Goal: Check status: Check status

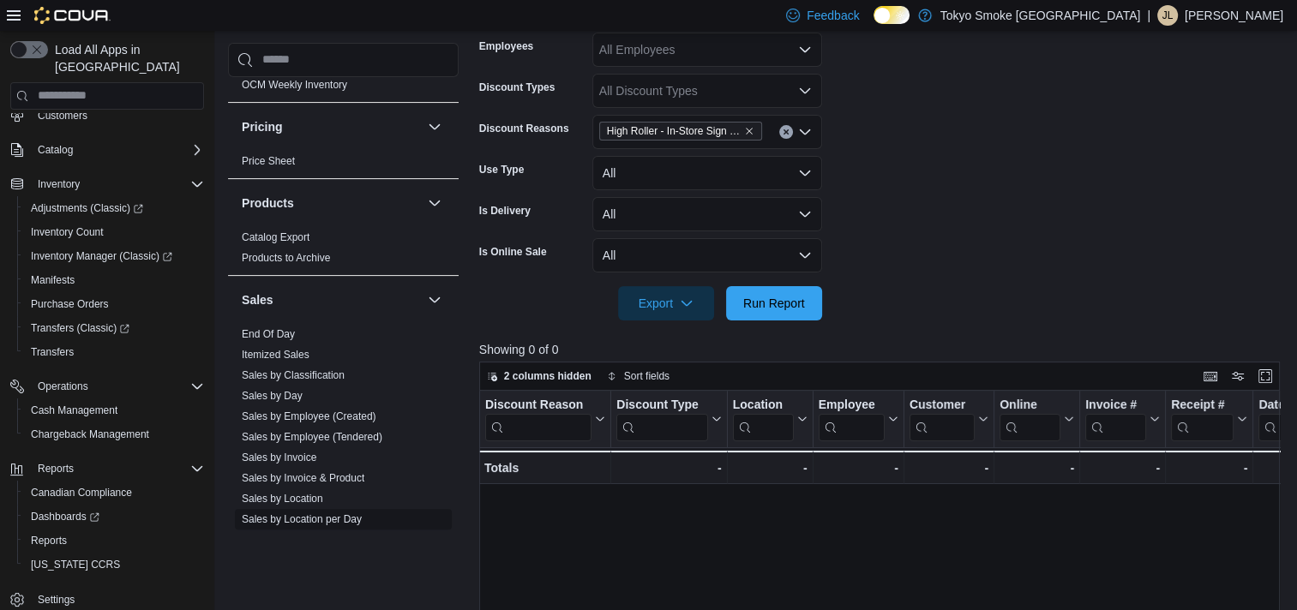
scroll to position [1221, 0]
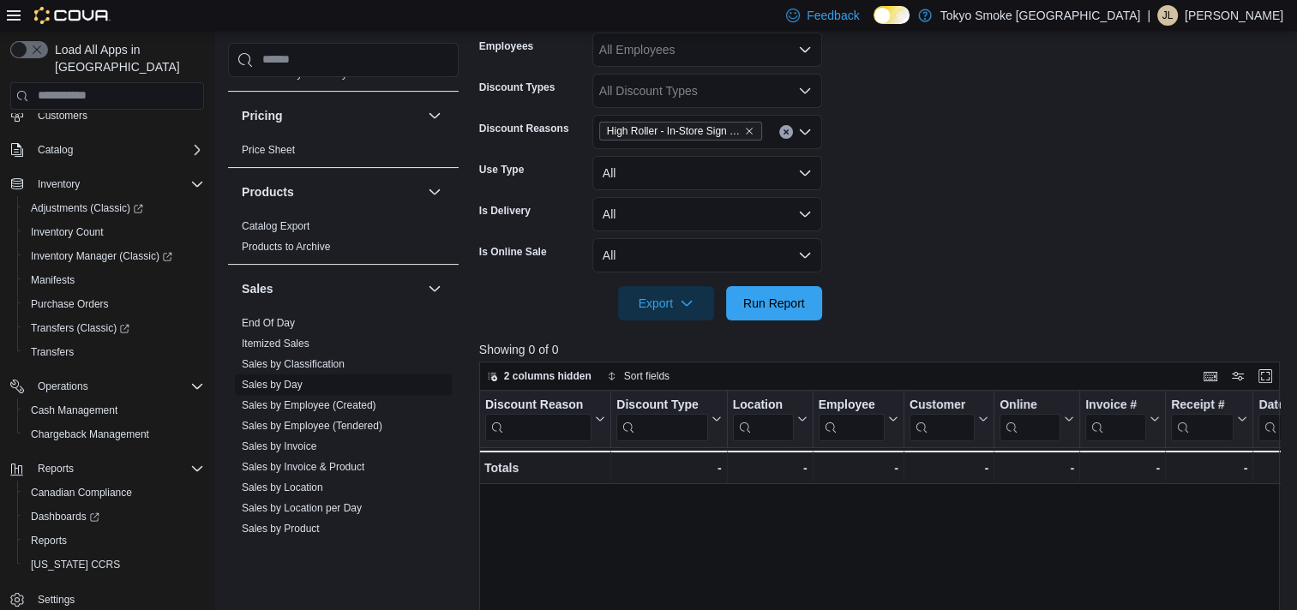
click at [285, 379] on link "Sales by Day" at bounding box center [272, 385] width 61 height 12
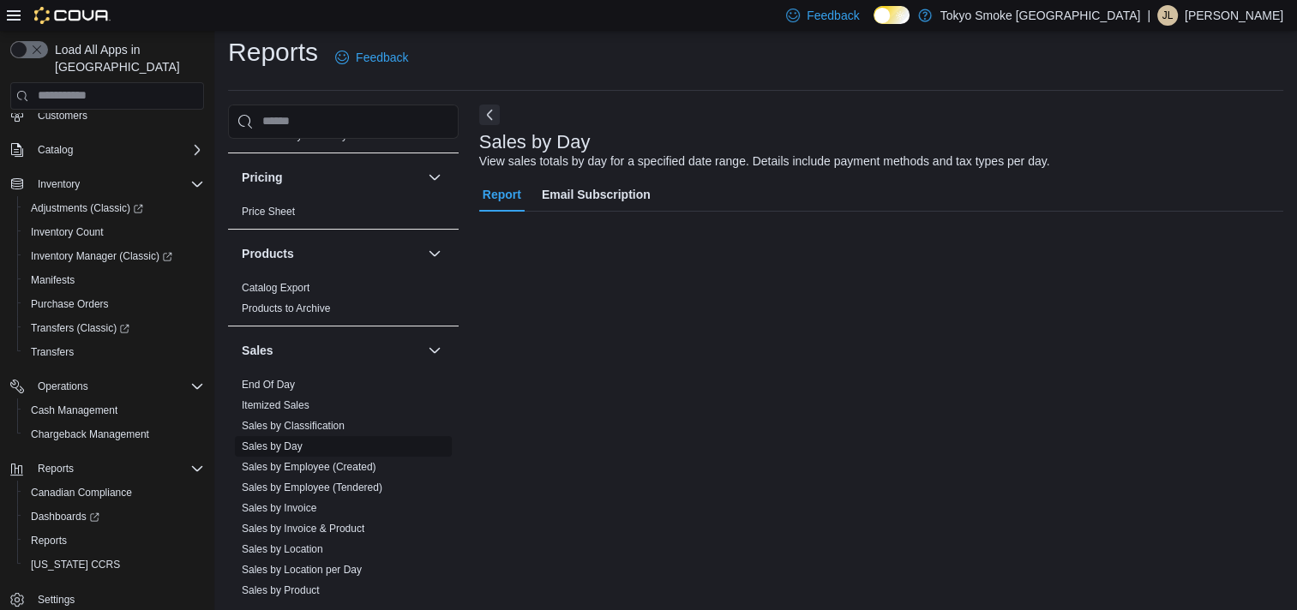
scroll to position [9, 0]
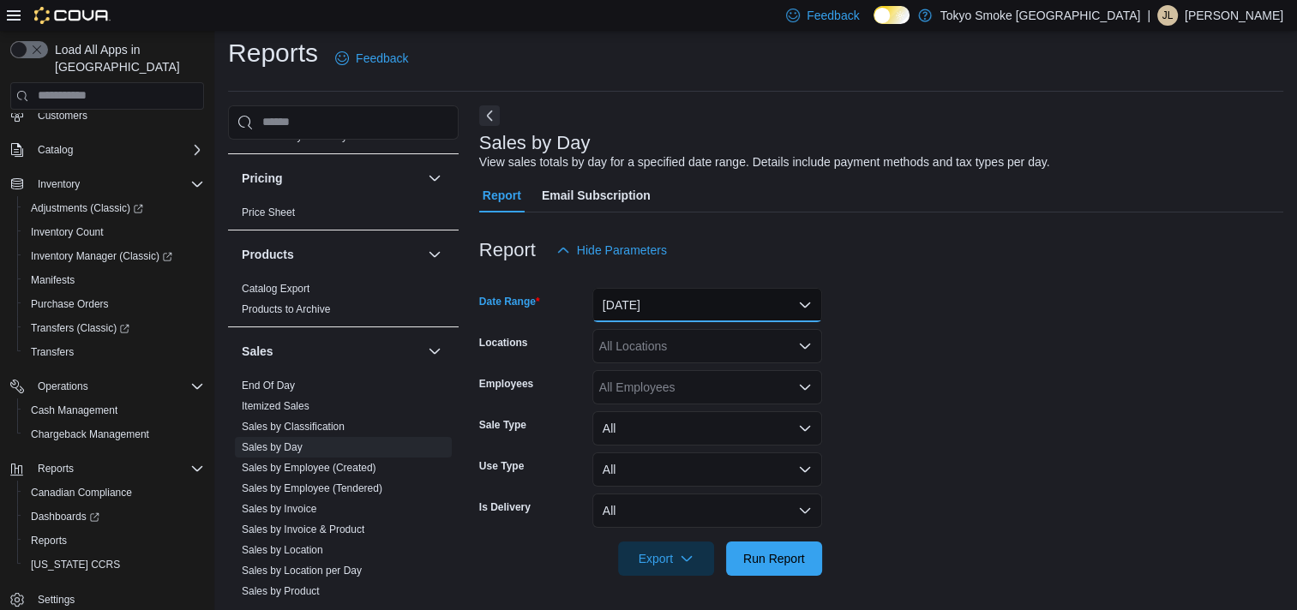
click at [680, 312] on button "[DATE]" at bounding box center [707, 305] width 230 height 34
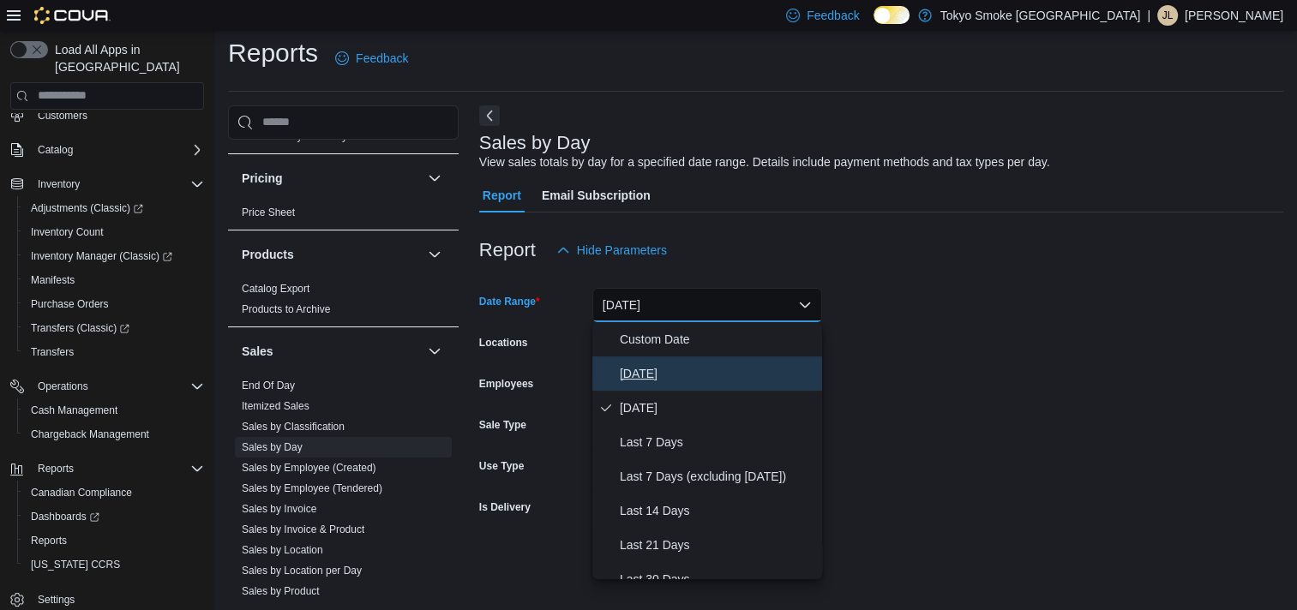
click at [668, 364] on span "[DATE]" at bounding box center [717, 373] width 195 height 21
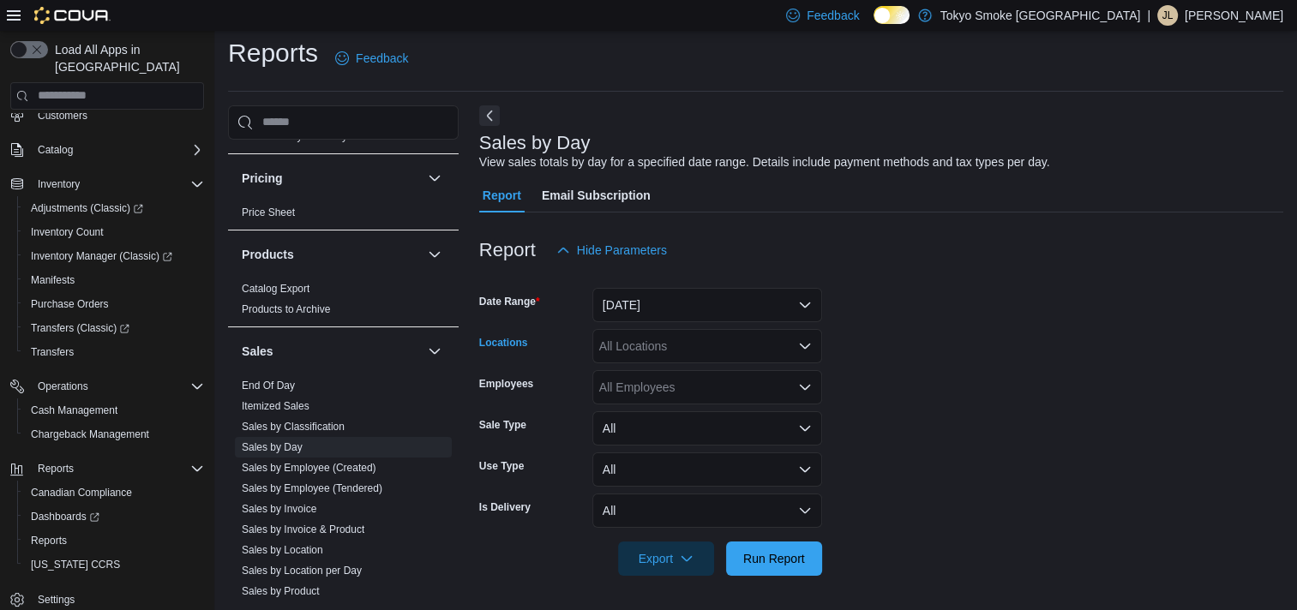
click at [675, 351] on div "All Locations" at bounding box center [707, 346] width 230 height 34
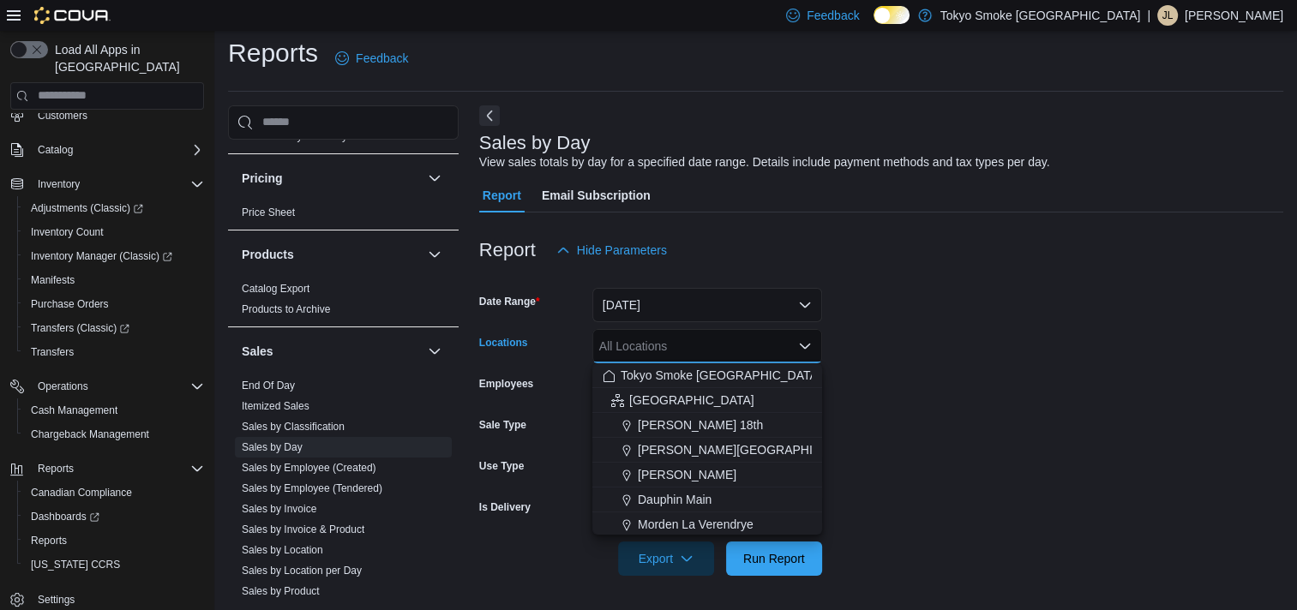
drag, startPoint x: 634, startPoint y: 516, endPoint x: 647, endPoint y: 518, distance: 13.0
click at [635, 516] on span "Choose from the following options" at bounding box center [629, 524] width 18 height 17
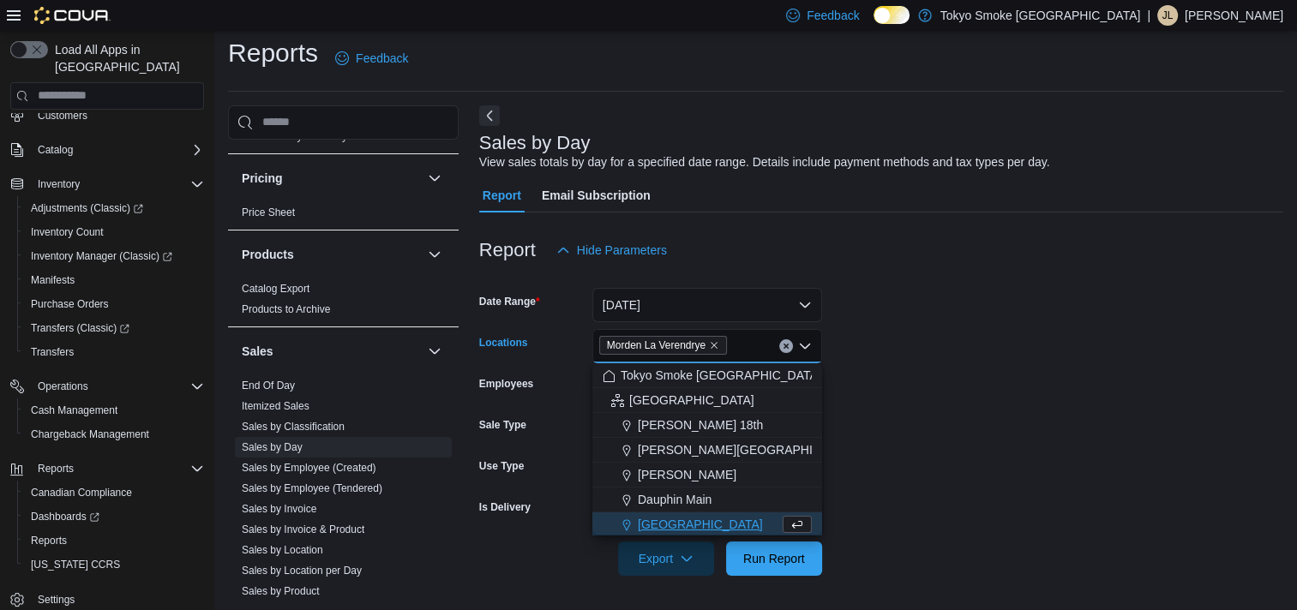
scroll to position [3, 0]
click at [1078, 511] on form "Date Range [DATE] Locations [GEOGRAPHIC_DATA] [GEOGRAPHIC_DATA] Combo box. Sele…" at bounding box center [881, 421] width 804 height 309
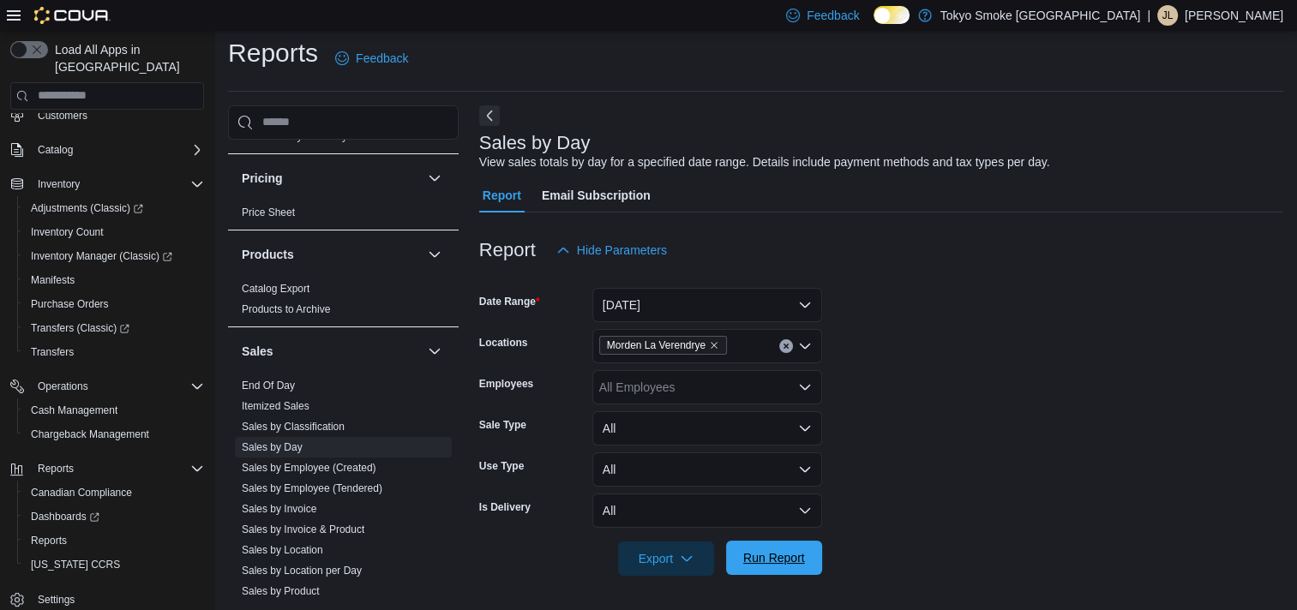
click at [796, 556] on span "Run Report" at bounding box center [774, 558] width 62 height 17
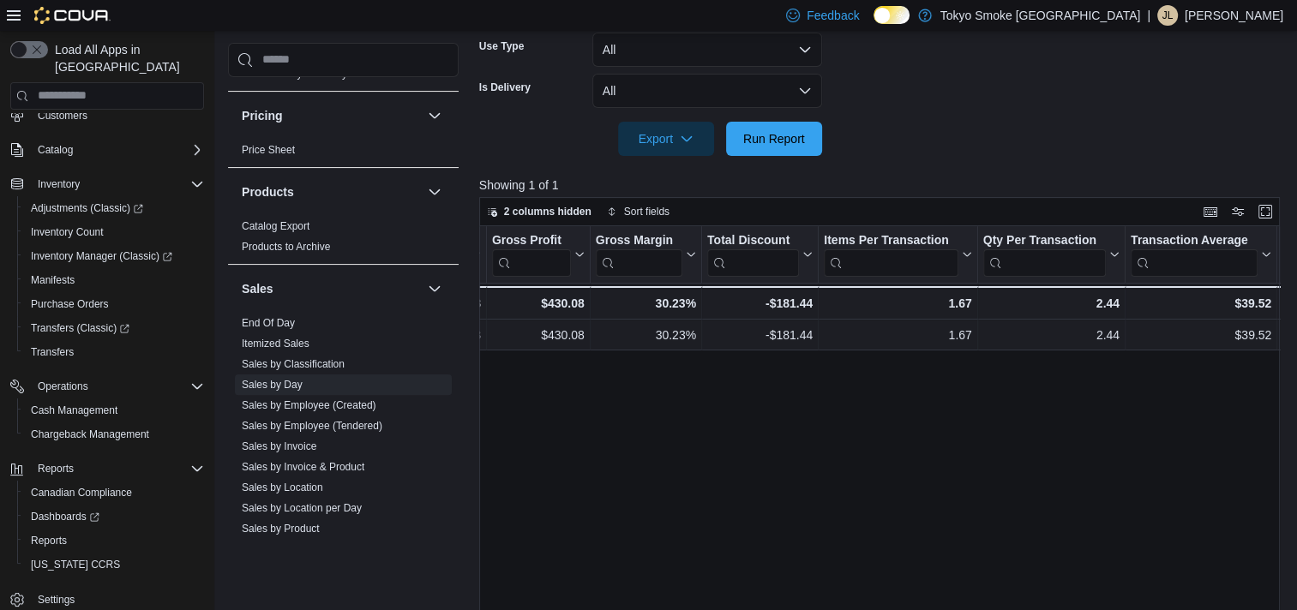
scroll to position [0, 998]
click at [769, 146] on span "Run Report" at bounding box center [774, 137] width 62 height 17
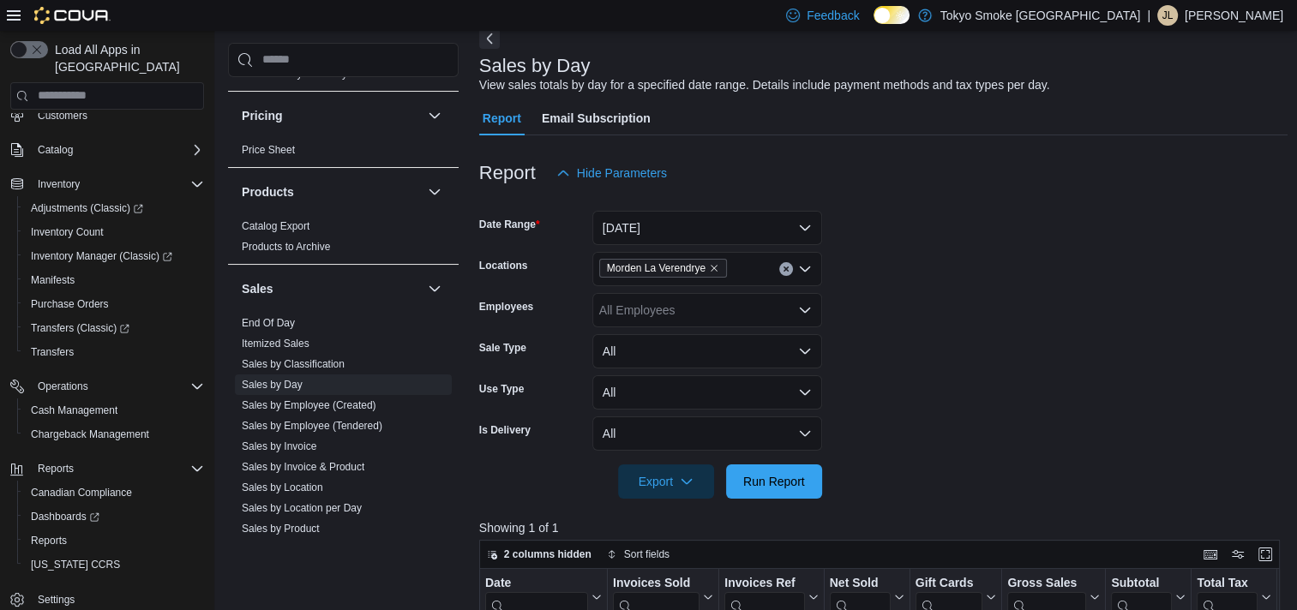
scroll to position [0, 0]
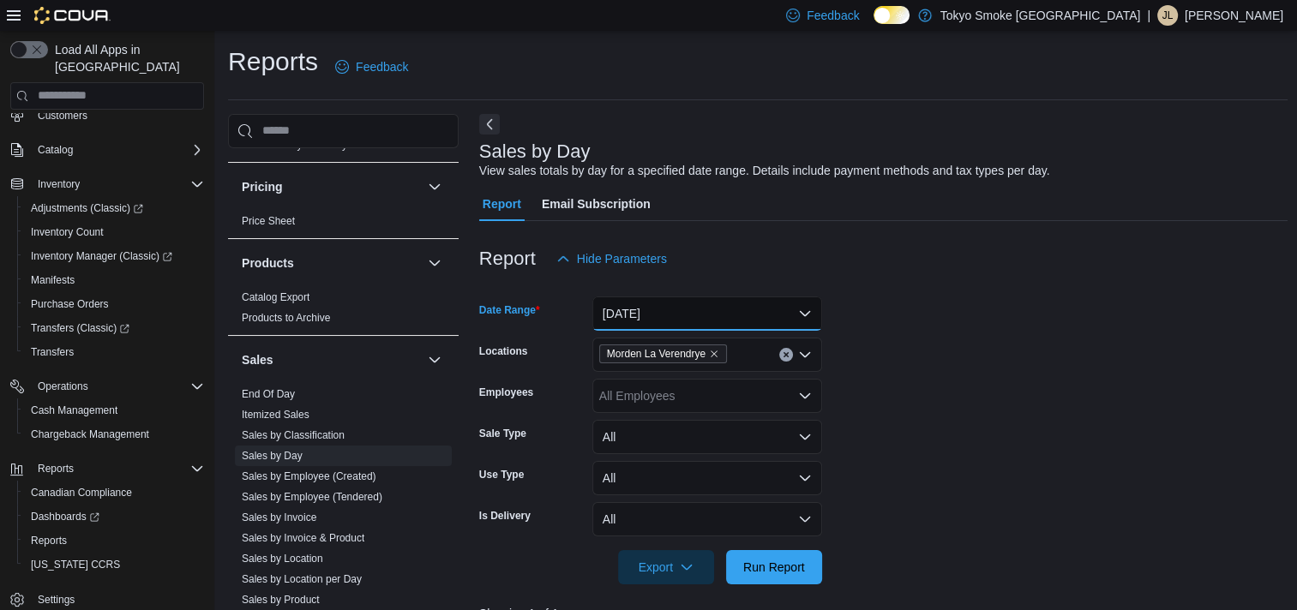
click at [640, 316] on button "[DATE]" at bounding box center [707, 314] width 230 height 34
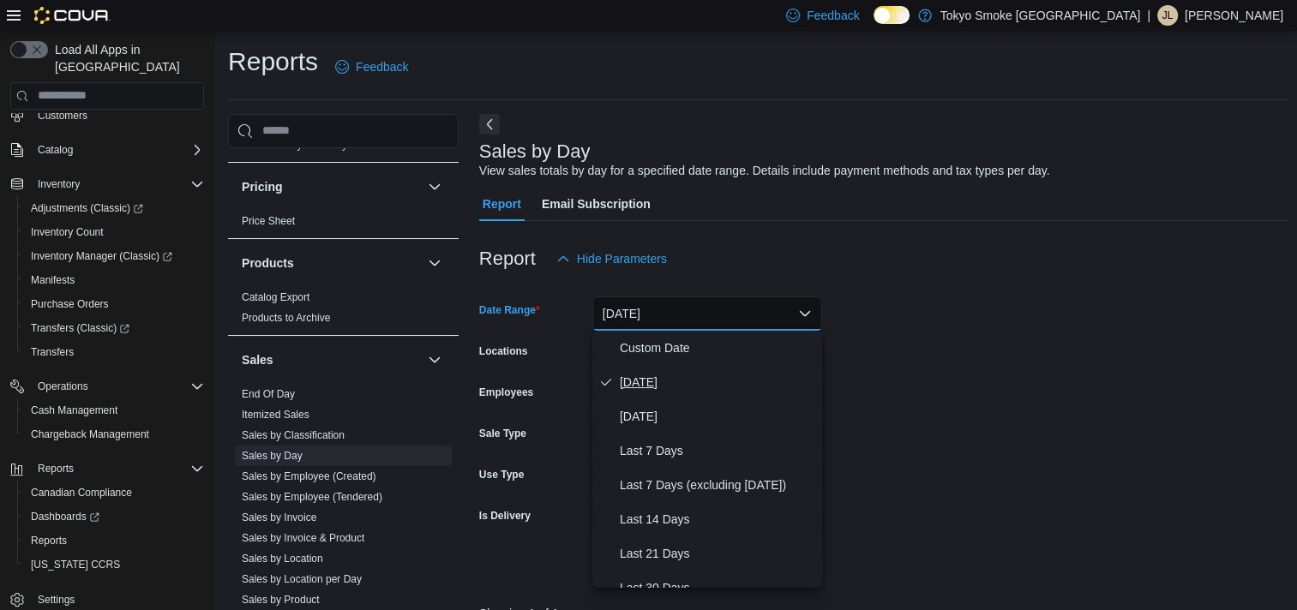
click at [635, 381] on span "[DATE]" at bounding box center [717, 382] width 195 height 21
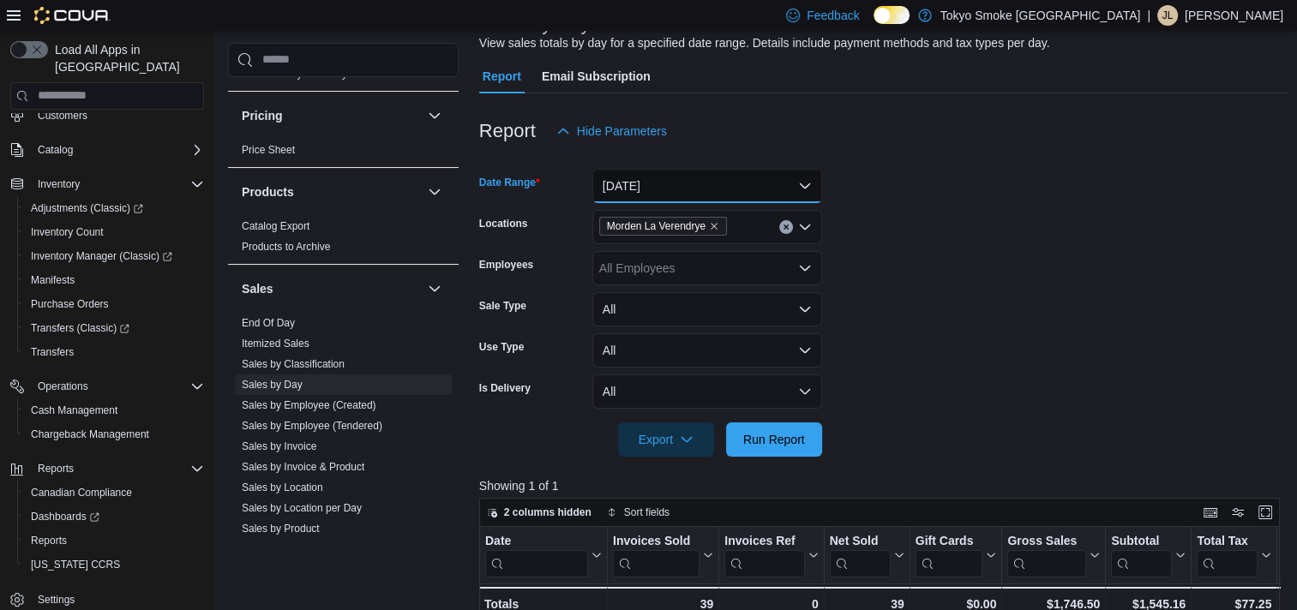
scroll to position [257, 0]
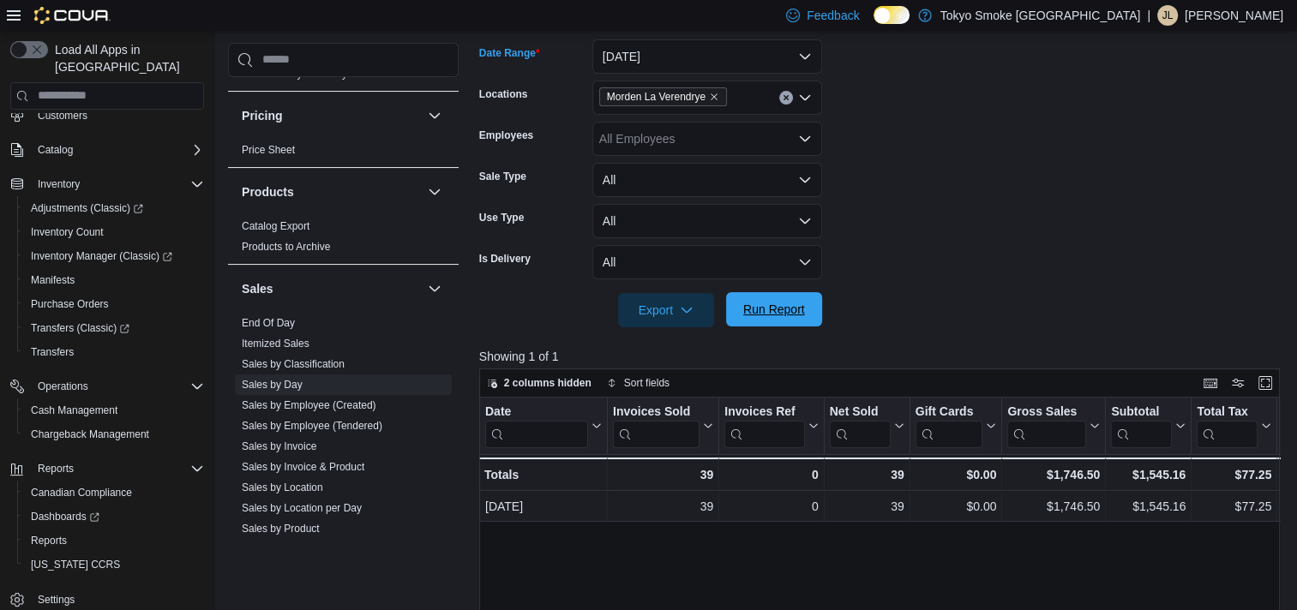
click at [768, 326] on span "Run Report" at bounding box center [773, 309] width 75 height 34
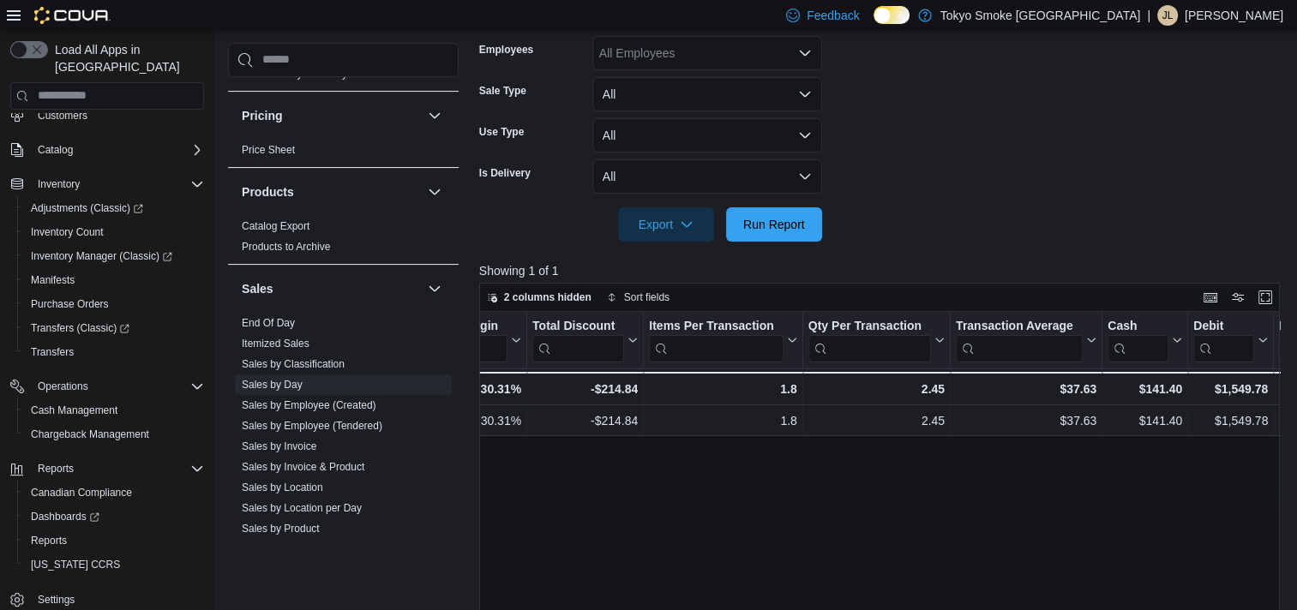
scroll to position [0, 1173]
click at [774, 223] on span "Run Report" at bounding box center [774, 223] width 62 height 17
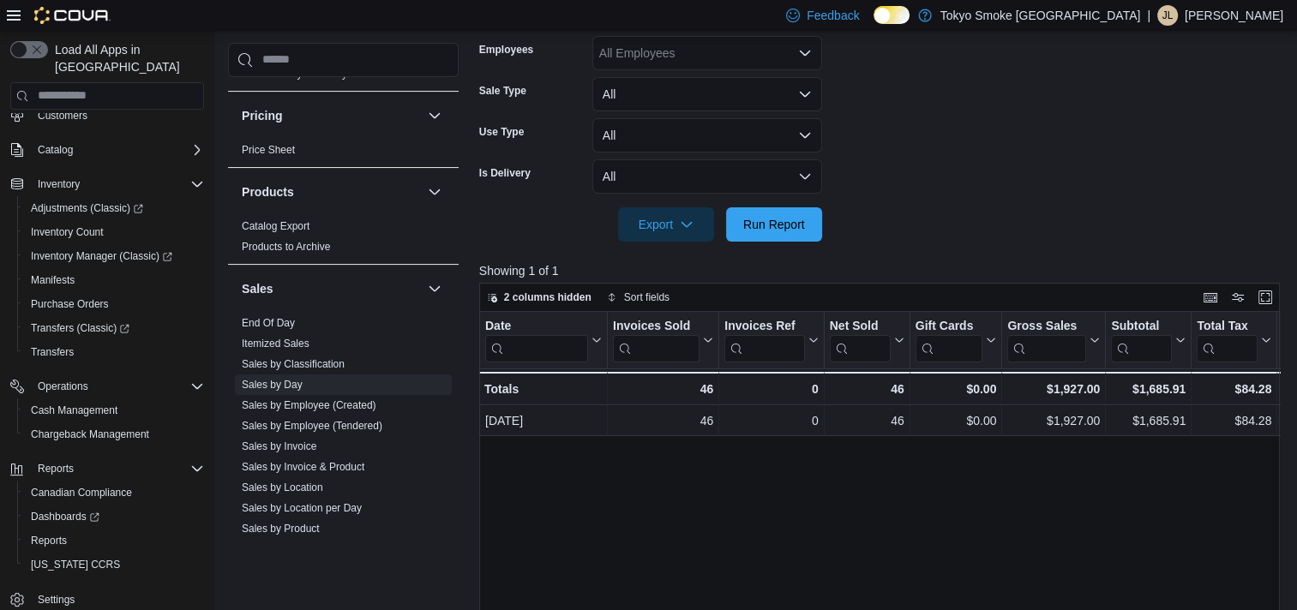
scroll to position [0, 0]
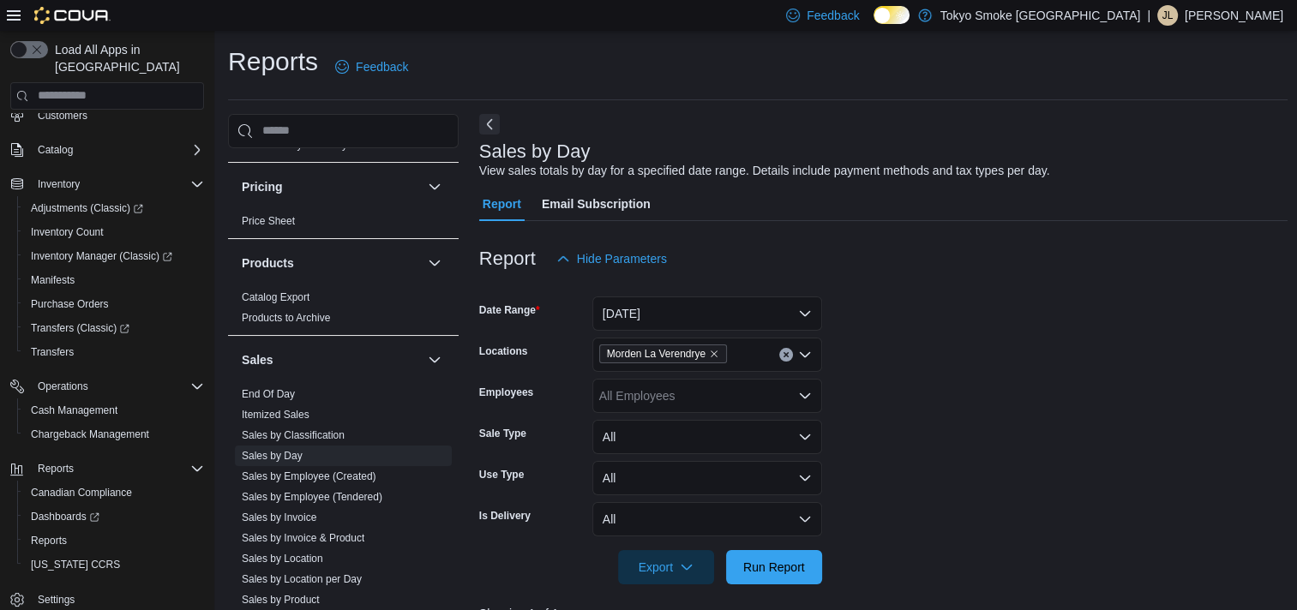
click at [1060, 409] on form "Date Range [DATE] Locations [GEOGRAPHIC_DATA] [GEOGRAPHIC_DATA] Employees All E…" at bounding box center [883, 430] width 809 height 309
